Goal: Information Seeking & Learning: Find specific fact

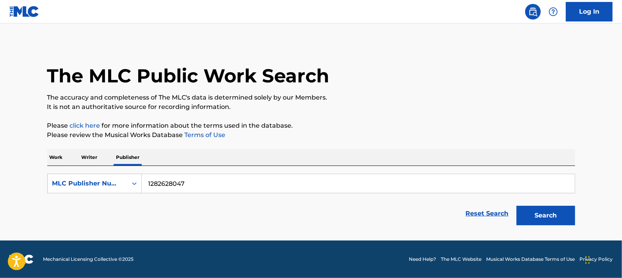
click at [560, 208] on button "Search" at bounding box center [546, 216] width 59 height 20
click at [55, 156] on p "Work" at bounding box center [56, 157] width 18 height 16
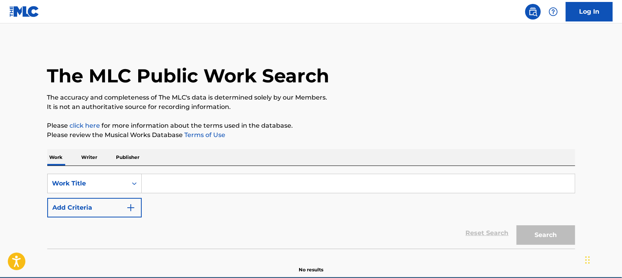
click at [90, 159] on p "Writer" at bounding box center [89, 157] width 21 height 16
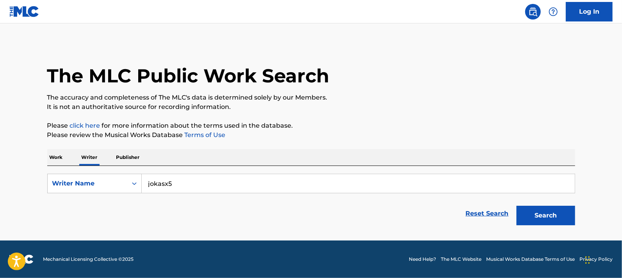
click at [533, 214] on button "Search" at bounding box center [546, 216] width 59 height 20
click at [86, 183] on div "Writer Name" at bounding box center [87, 183] width 70 height 9
click at [117, 157] on p "Publisher" at bounding box center [128, 157] width 28 height 16
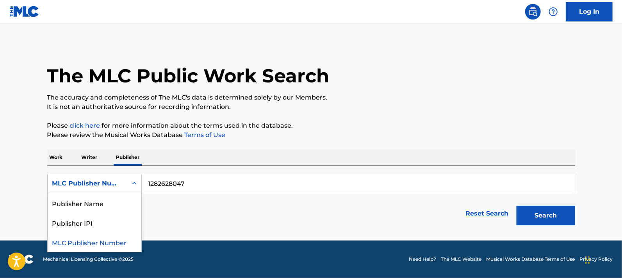
click at [128, 174] on div "MLC Publisher Number" at bounding box center [94, 184] width 94 height 20
click at [120, 207] on div "Publisher Name" at bounding box center [95, 203] width 94 height 20
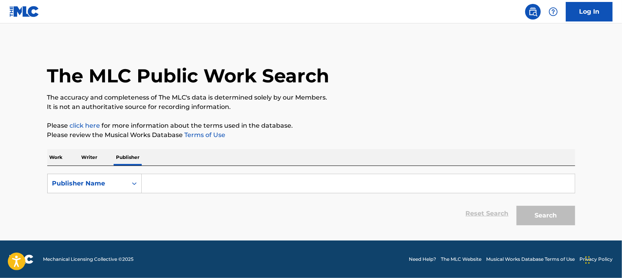
click at [192, 181] on input "Search Form" at bounding box center [358, 183] width 433 height 19
drag, startPoint x: 157, startPoint y: 182, endPoint x: 76, endPoint y: 149, distance: 87.7
click at [76, 149] on div "Work Writer Publisher" at bounding box center [311, 157] width 528 height 16
click at [84, 156] on p "Writer" at bounding box center [89, 157] width 21 height 16
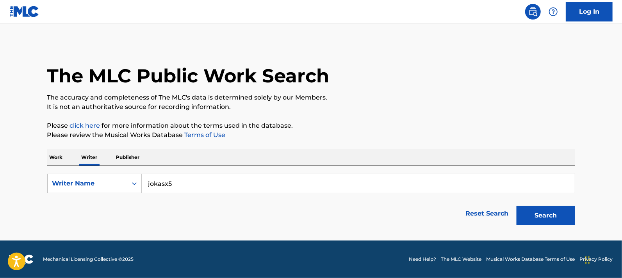
click at [195, 184] on input "jokasx5" at bounding box center [358, 183] width 433 height 19
click at [134, 161] on p "Publisher" at bounding box center [128, 157] width 28 height 16
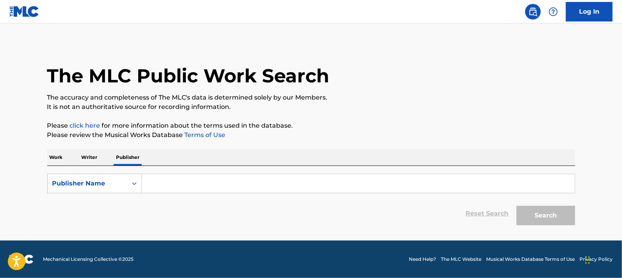
click at [167, 180] on input "Search Form" at bounding box center [358, 183] width 433 height 19
paste input "jokasx5"
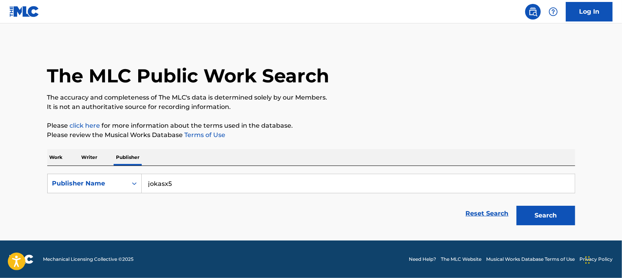
type input "jokasx5"
click at [537, 214] on button "Search" at bounding box center [546, 216] width 59 height 20
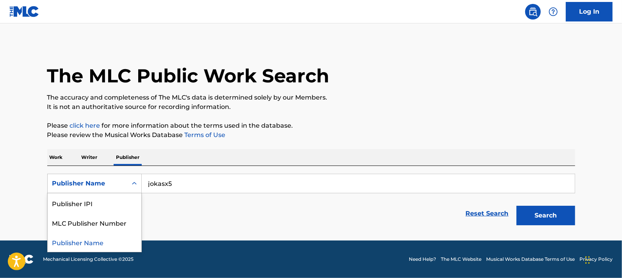
click at [127, 183] on div "Search Form" at bounding box center [134, 183] width 14 height 14
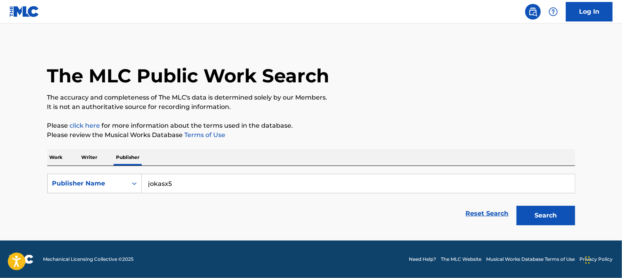
click at [57, 157] on p "Work" at bounding box center [56, 157] width 18 height 16
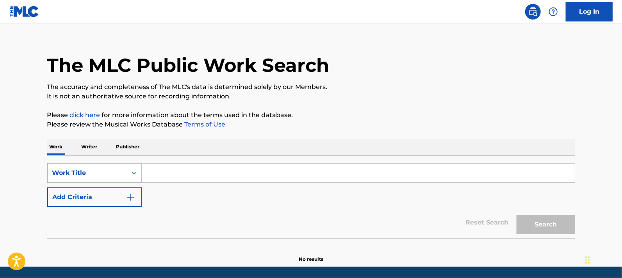
click at [124, 176] on div "Work Title" at bounding box center [94, 173] width 94 height 20
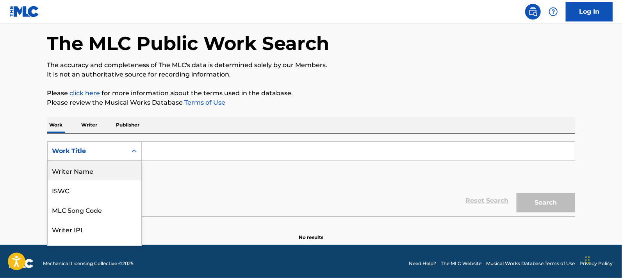
click at [98, 171] on div "Writer Name" at bounding box center [95, 171] width 94 height 20
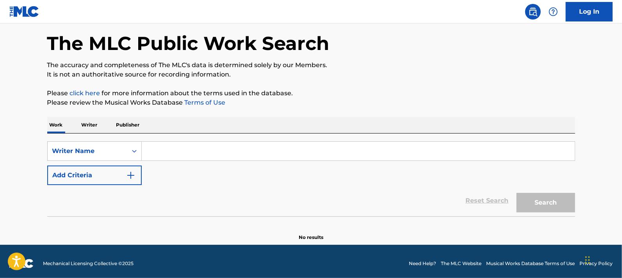
click at [159, 148] on input "Search Form" at bounding box center [358, 151] width 433 height 19
paste input "[PERSON_NAME]"
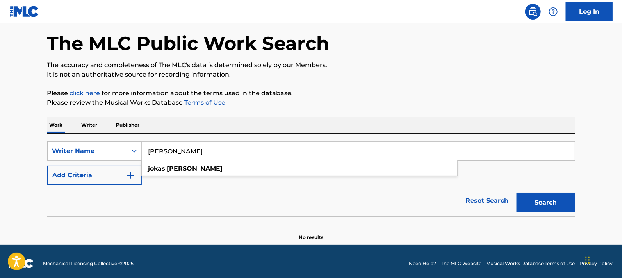
type input "[PERSON_NAME]"
click at [547, 196] on button "Search" at bounding box center [546, 203] width 59 height 20
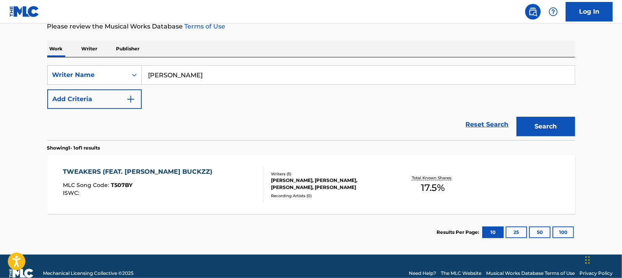
scroll to position [114, 0]
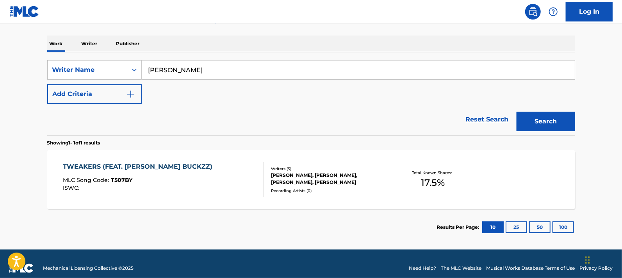
click at [201, 184] on div "TWEAKERS (FEAT. [PERSON_NAME] BUCKZZ) MLC Song Code : T507BY ISWC :" at bounding box center [163, 179] width 201 height 35
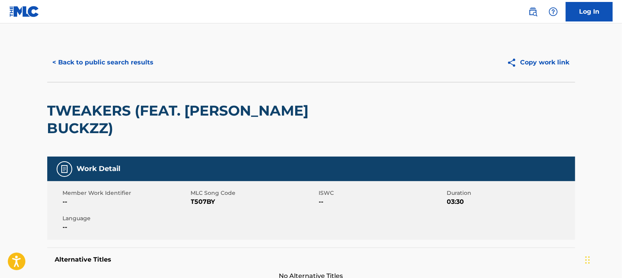
click at [116, 107] on h2 "TWEAKERS (FEAT. [PERSON_NAME] BUCKZZ)" at bounding box center [205, 119] width 317 height 35
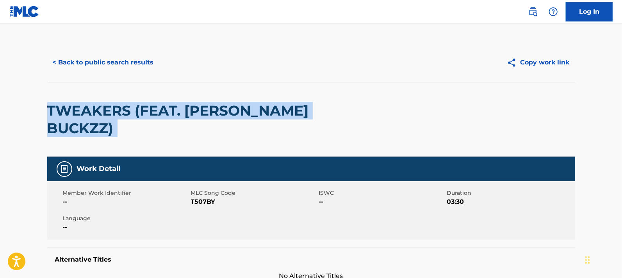
click at [116, 107] on h2 "TWEAKERS (FEAT. [PERSON_NAME] BUCKZZ)" at bounding box center [205, 119] width 317 height 35
copy div "TWEAKERS (FEAT. [PERSON_NAME] BUCKZZ)"
